Goal: Task Accomplishment & Management: Use online tool/utility

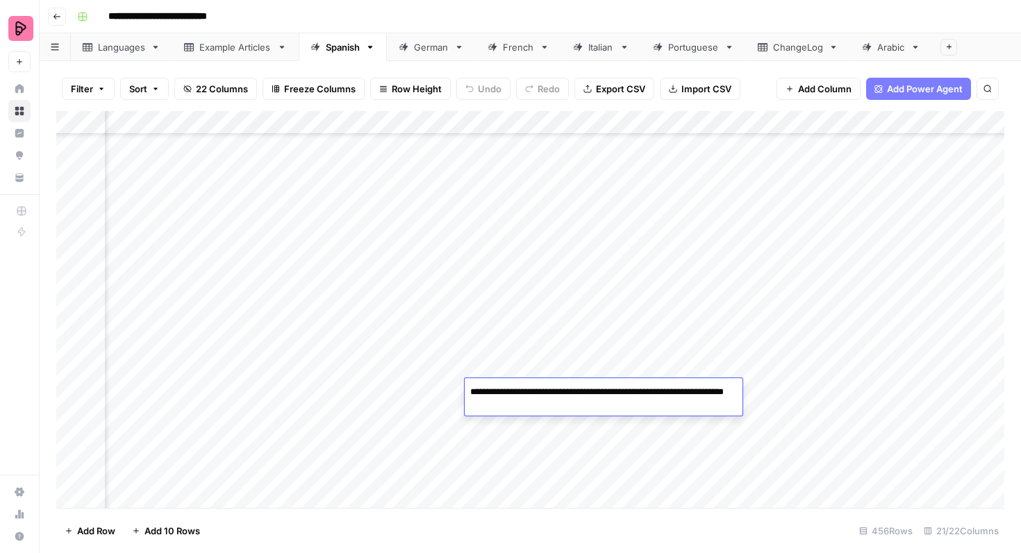
scroll to position [6412, 1517]
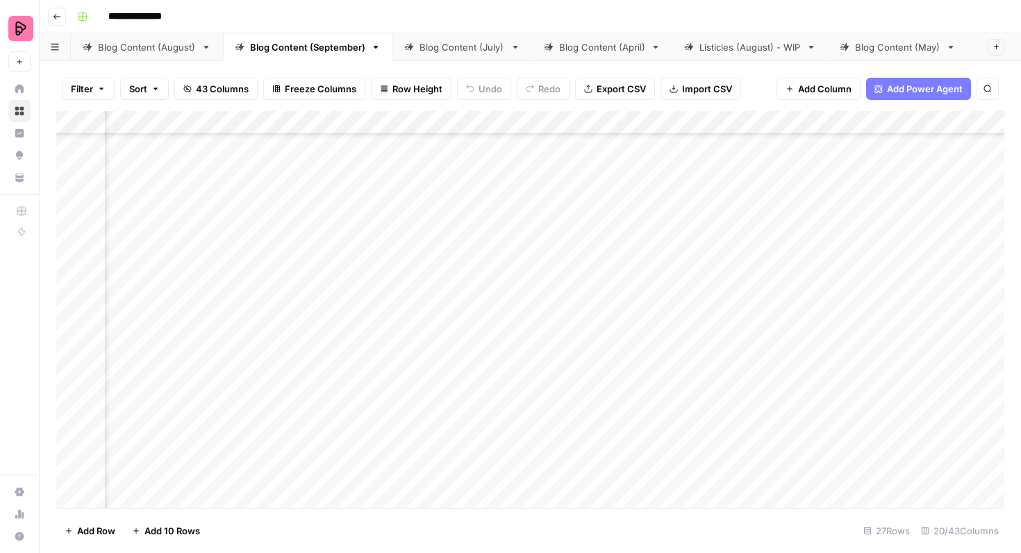
scroll to position [624, 301]
click at [180, 44] on div "Blog Content (August)" at bounding box center [147, 47] width 98 height 14
click at [847, 511] on span "Reload" at bounding box center [837, 512] width 28 height 12
click at [161, 51] on div "Blog Content (September)" at bounding box center [155, 47] width 115 height 14
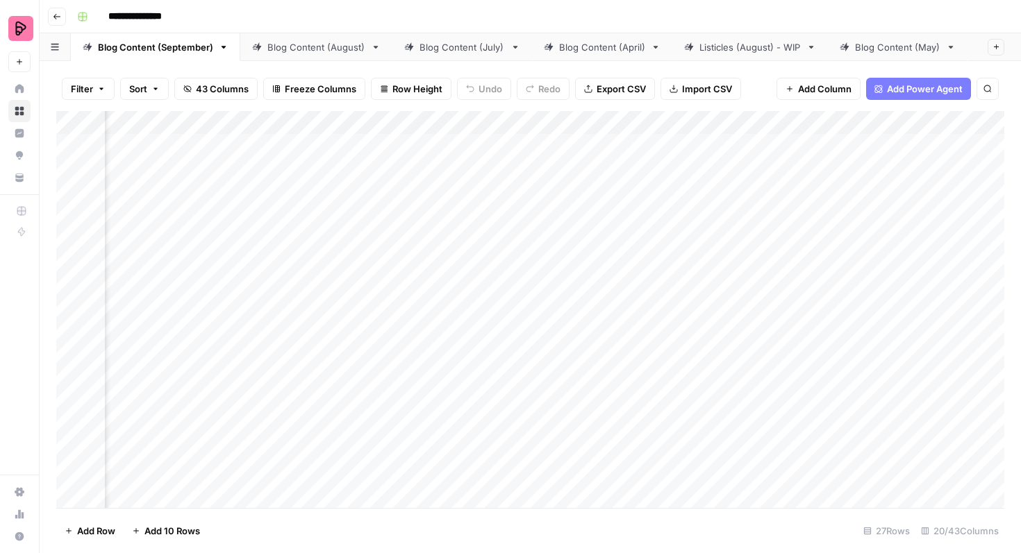
scroll to position [0, 926]
click at [778, 407] on div "Add Column" at bounding box center [530, 309] width 948 height 397
click at [779, 404] on div "Add Column" at bounding box center [530, 309] width 948 height 397
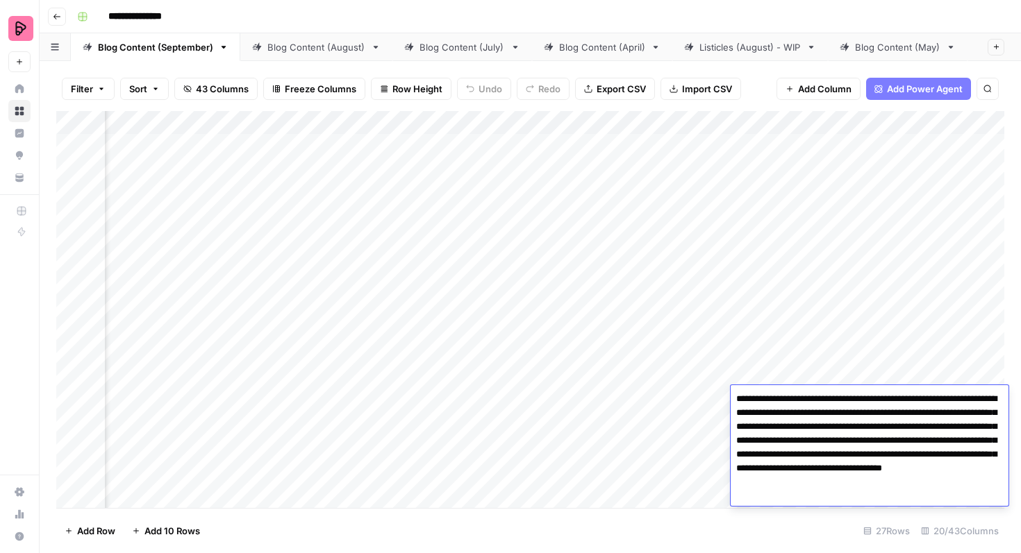
click at [784, 371] on div "Add Column" at bounding box center [530, 309] width 948 height 397
